Goal: Task Accomplishment & Management: Manage account settings

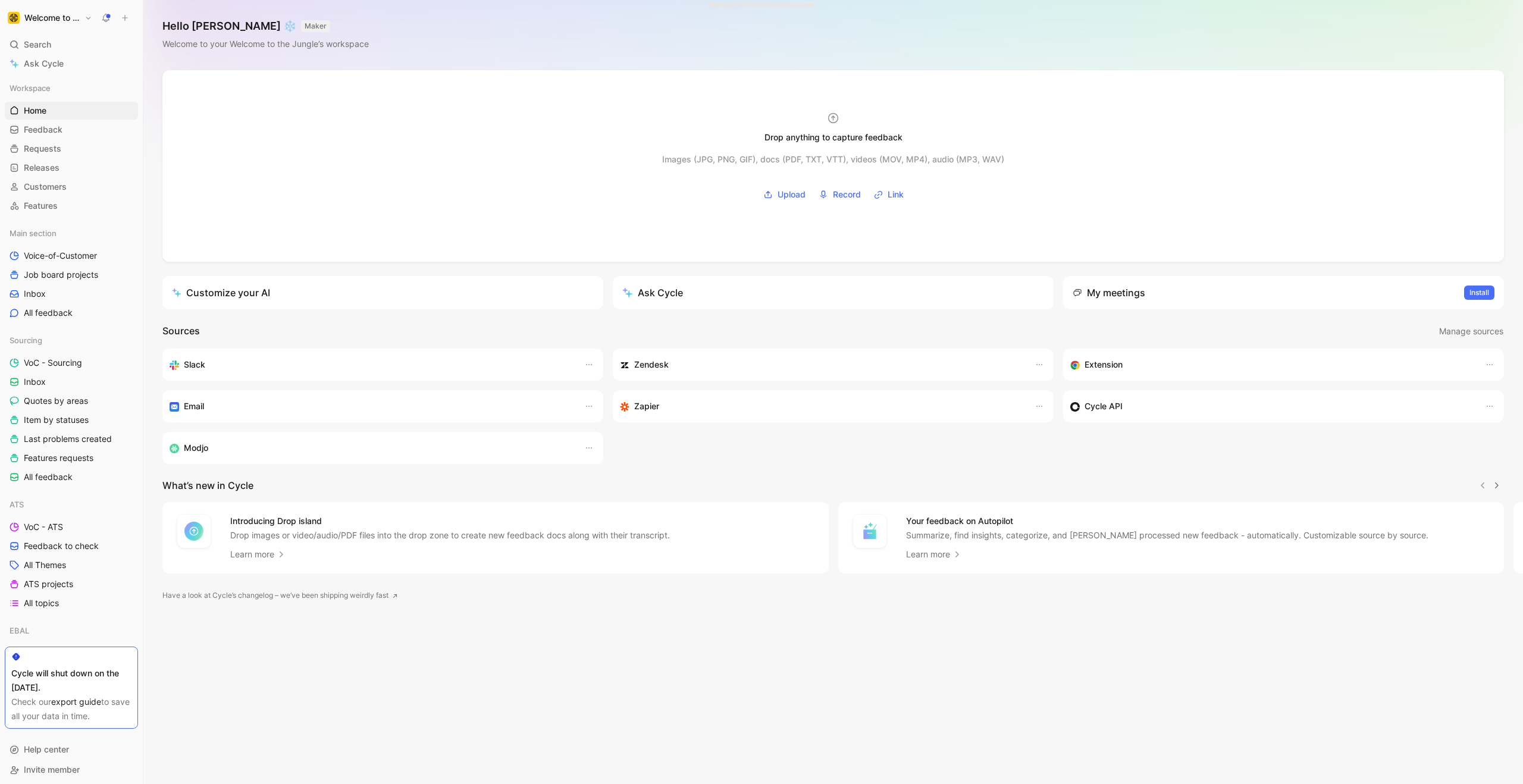
click at [48, 18] on h1 "Welcome to the Jungle" at bounding box center [52, 18] width 55 height 11
click at [61, 126] on div "Workspace settings G then S" at bounding box center [81, 122] width 146 height 19
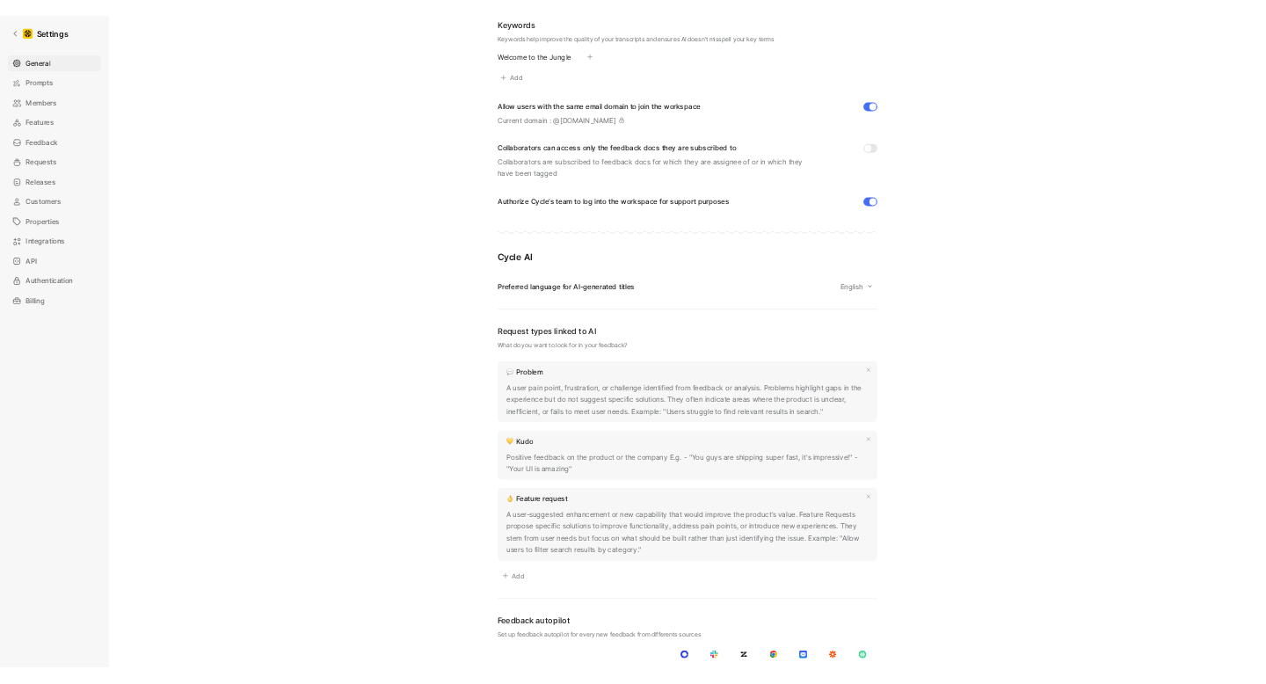
scroll to position [11, 0]
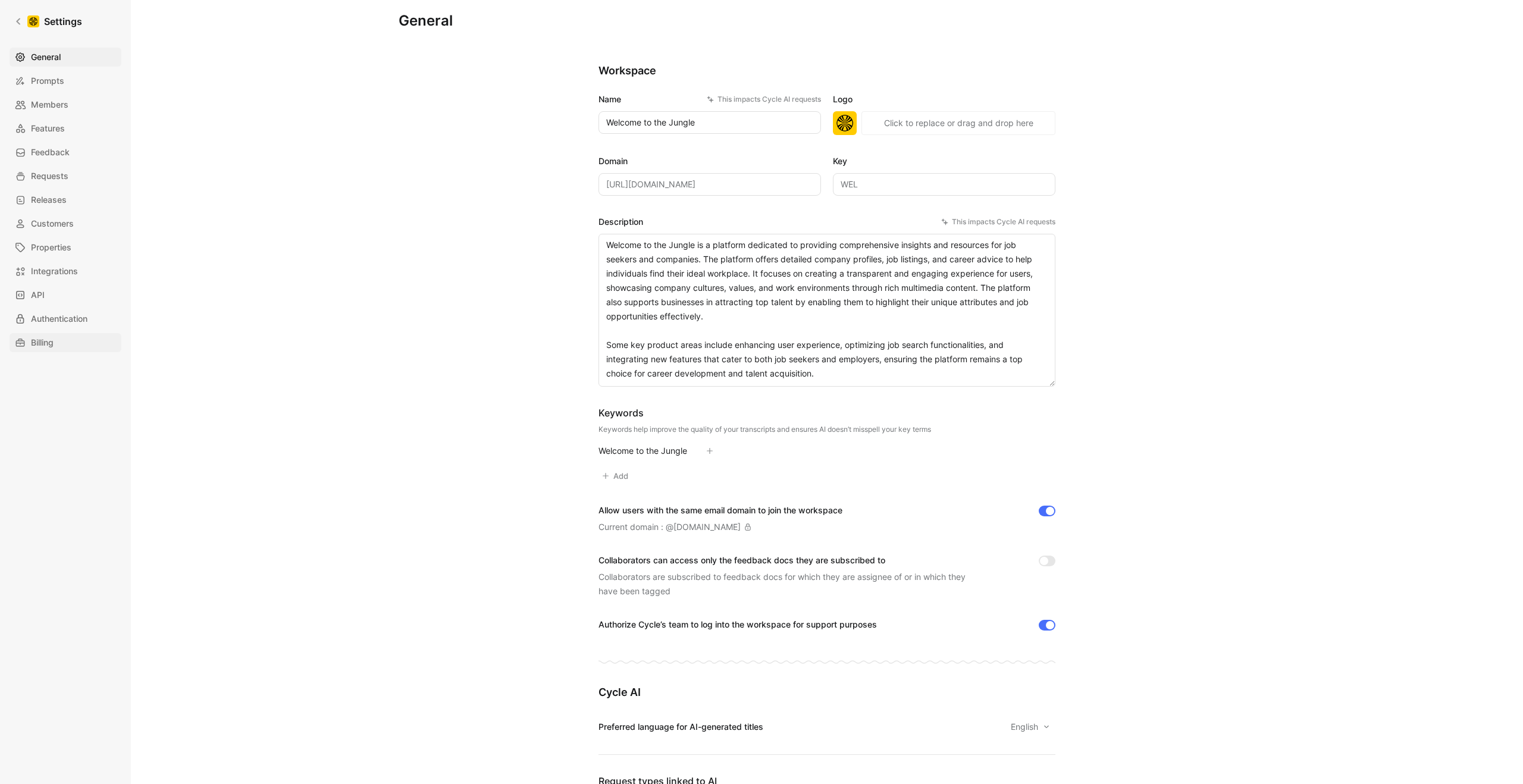
click at [62, 342] on link "Billing" at bounding box center [65, 342] width 112 height 19
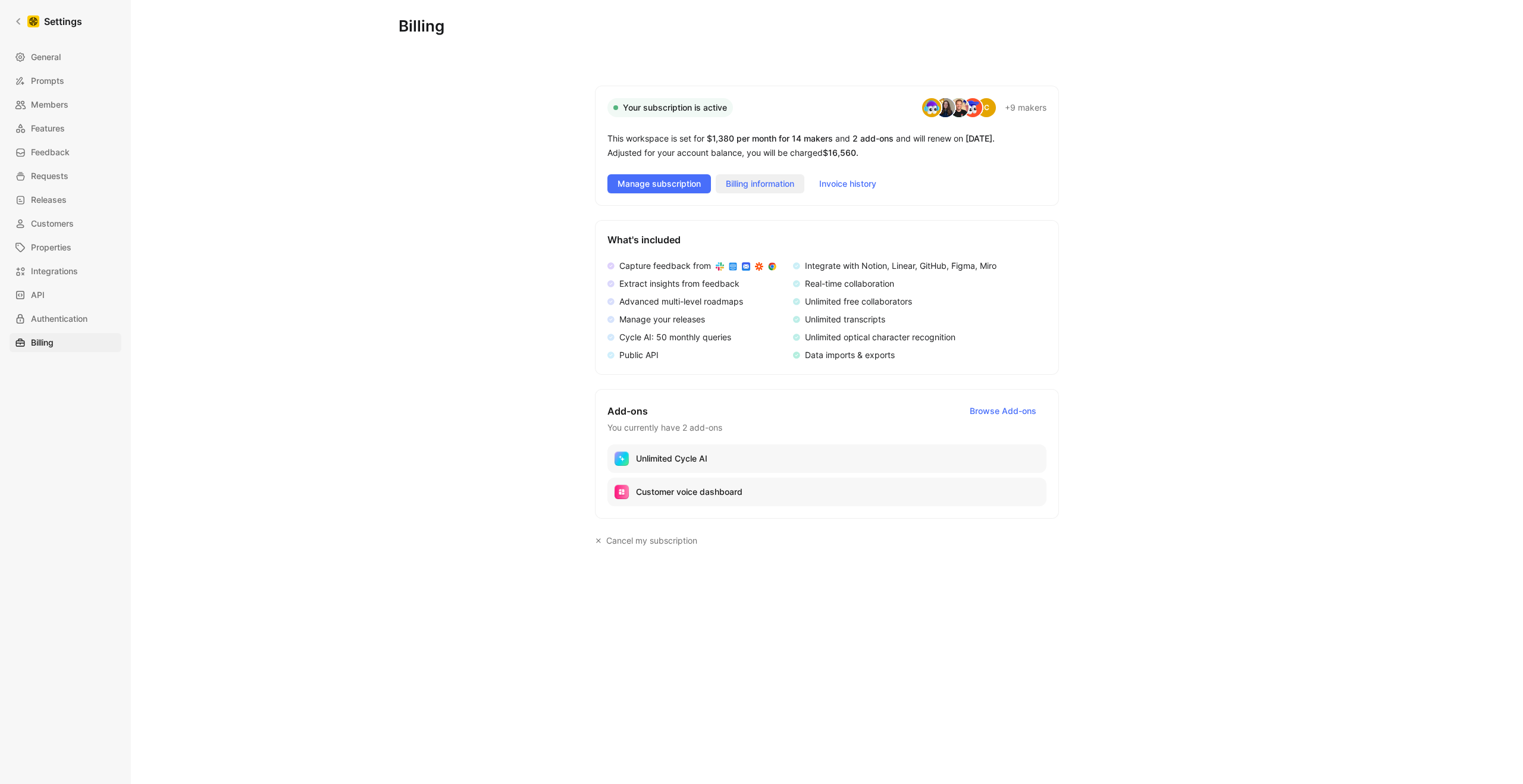
click at [775, 185] on span "Billing information" at bounding box center [760, 183] width 68 height 14
drag, startPoint x: 969, startPoint y: 136, endPoint x: 1038, endPoint y: 137, distance: 69.0
click at [855, 137] on span "[DATE] ." at bounding box center [980, 138] width 29 height 10
click at [758, 188] on span "Billing information" at bounding box center [760, 183] width 68 height 14
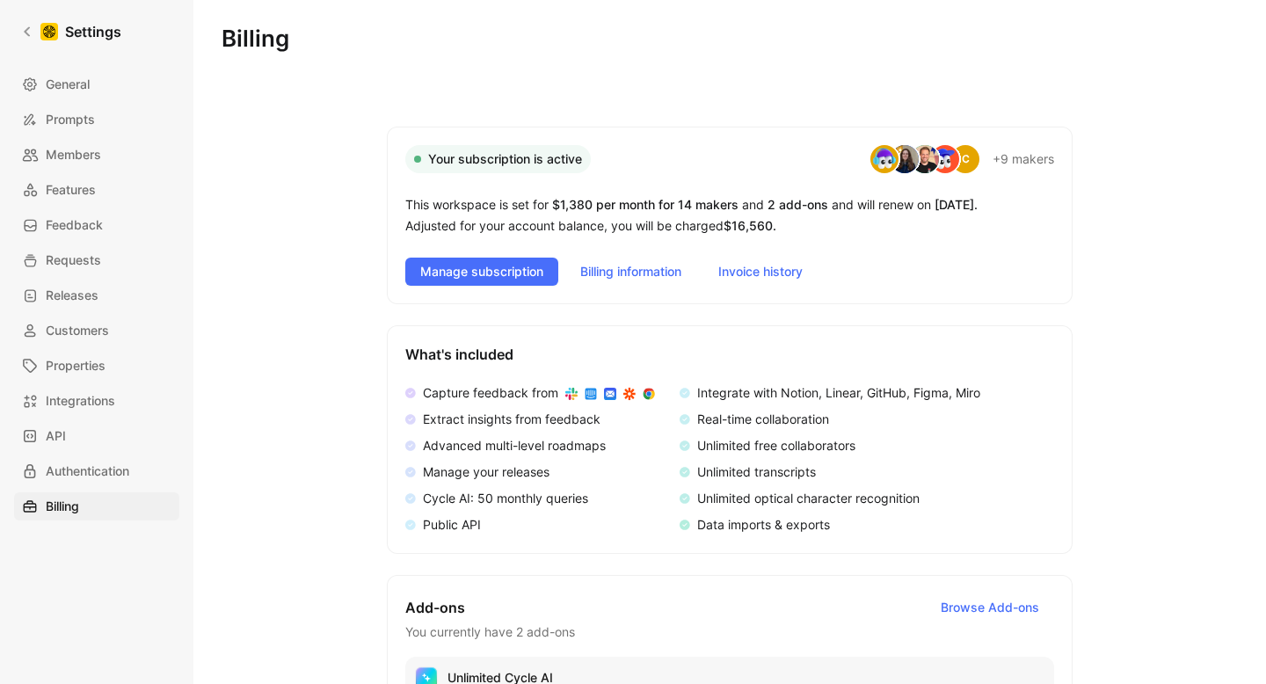
drag, startPoint x: 563, startPoint y: 205, endPoint x: 594, endPoint y: 205, distance: 31.7
click at [595, 205] on span "$1,380 per month for 14 makers" at bounding box center [645, 204] width 186 height 15
copy span "1,380"
click at [604, 275] on span "Billing information" at bounding box center [630, 271] width 101 height 21
drag, startPoint x: 732, startPoint y: 225, endPoint x: 776, endPoint y: 227, distance: 44.0
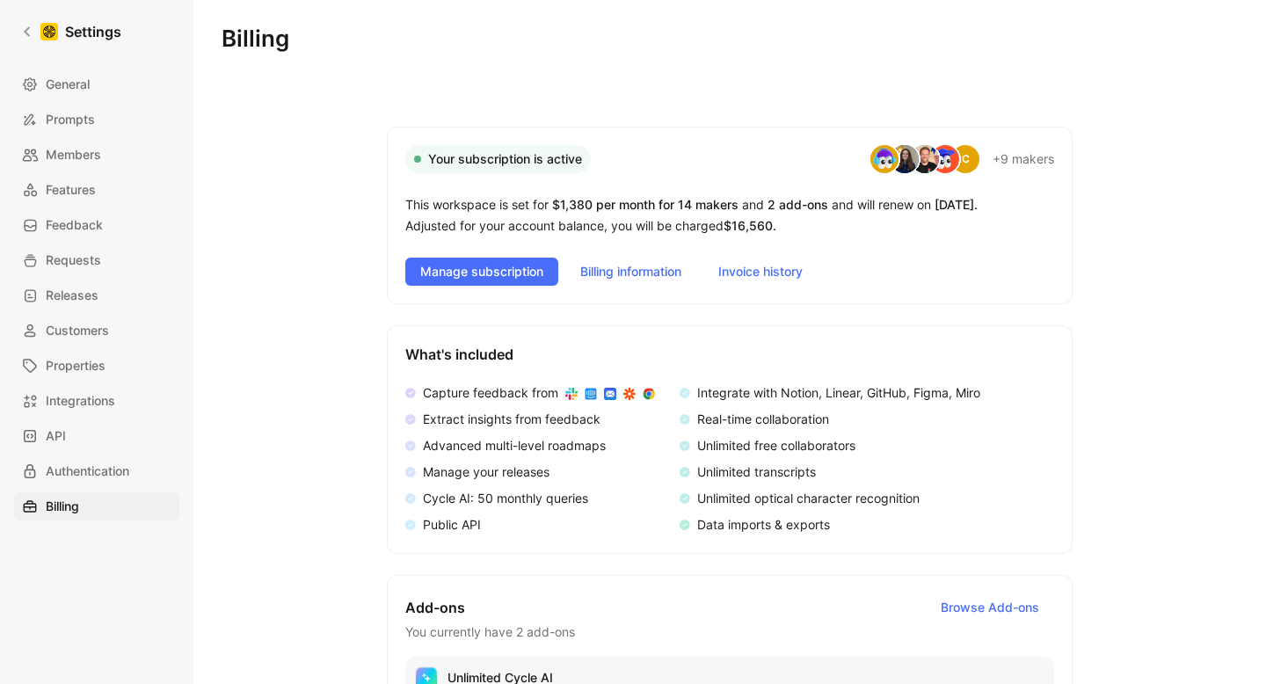
click at [776, 227] on span "$16,560 ." at bounding box center [750, 225] width 53 height 15
copy span "$16,560"
click at [752, 222] on span "$16,560 ." at bounding box center [750, 225] width 53 height 15
drag, startPoint x: 729, startPoint y: 222, endPoint x: 774, endPoint y: 221, distance: 44.9
click at [774, 221] on span "$16,560 ." at bounding box center [750, 225] width 53 height 15
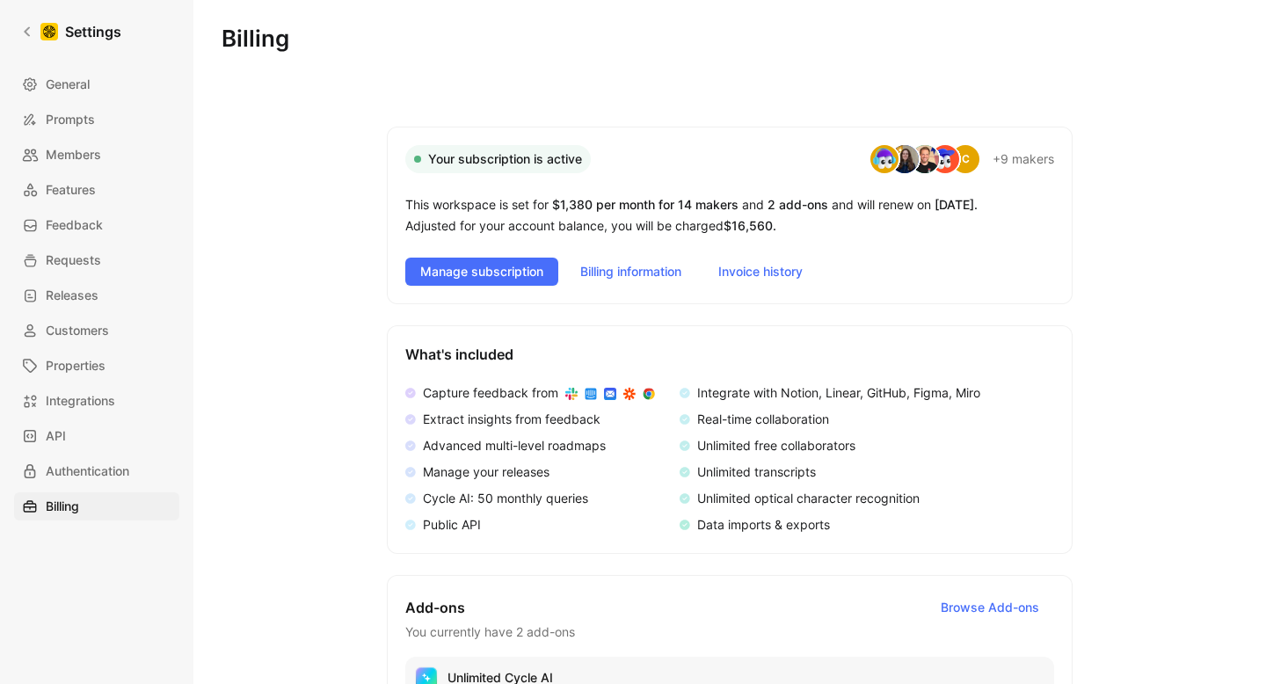
copy span "$16,560"
